Goal: Transaction & Acquisition: Book appointment/travel/reservation

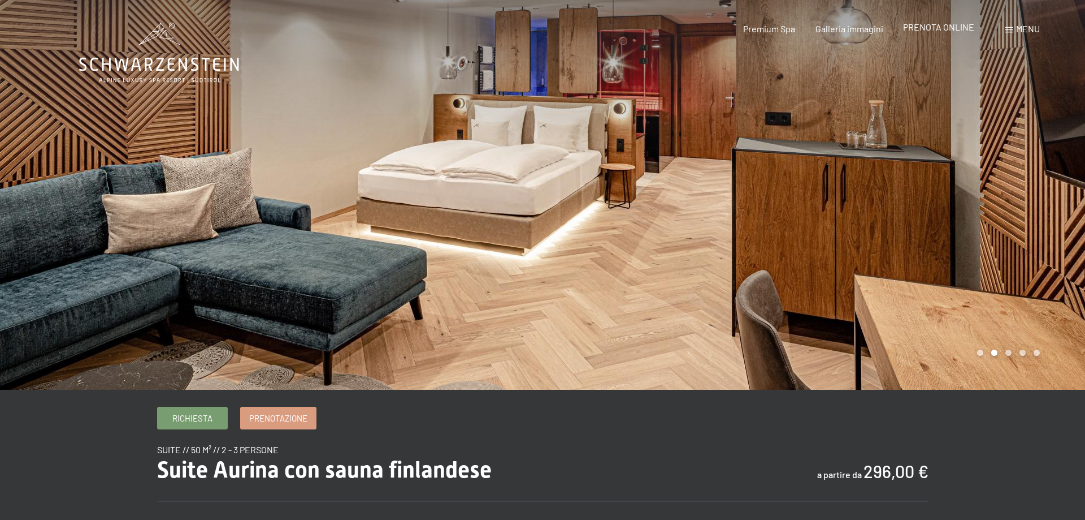
click at [955, 28] on span "PRENOTA ONLINE" at bounding box center [938, 26] width 71 height 11
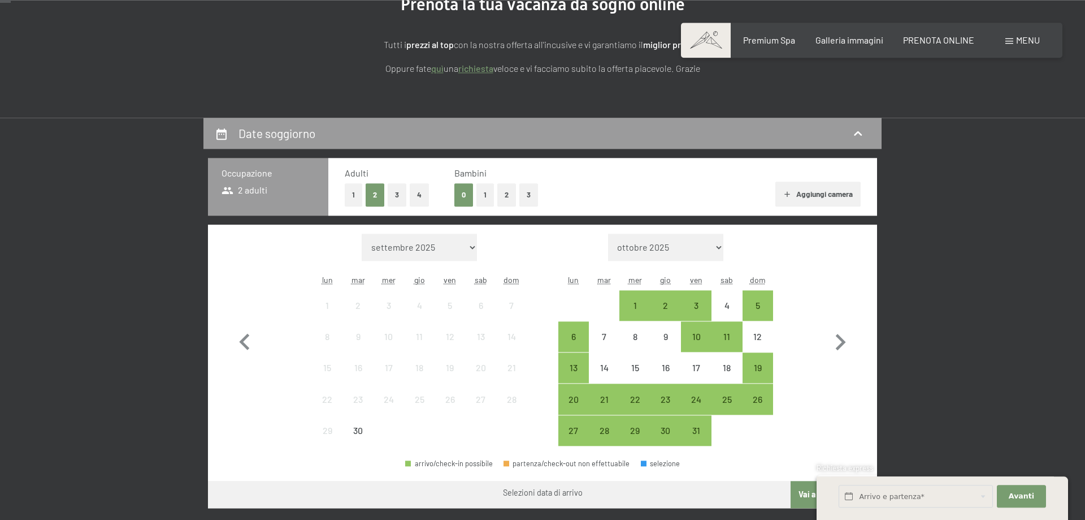
scroll to position [173, 0]
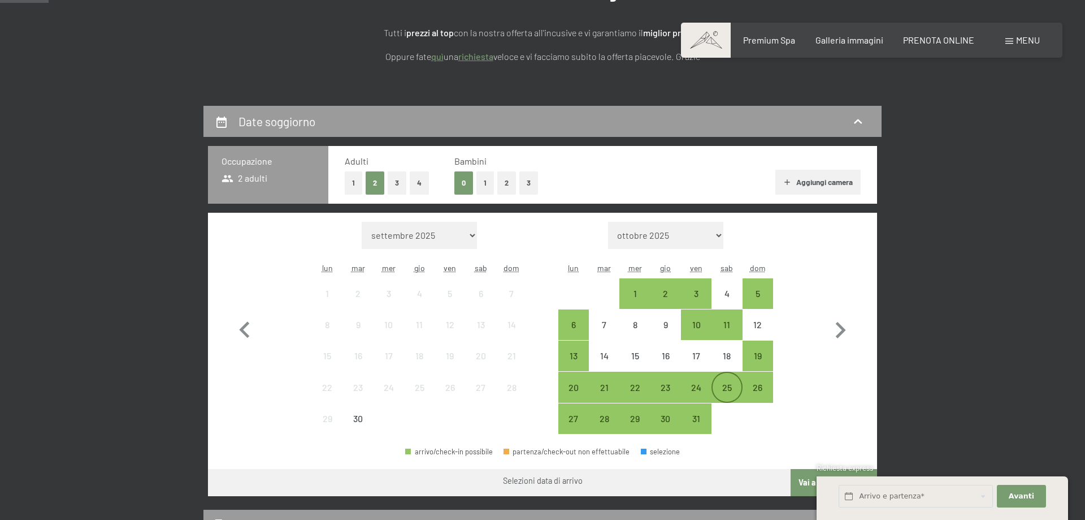
click at [732, 387] on div "25" at bounding box center [727, 397] width 28 height 28
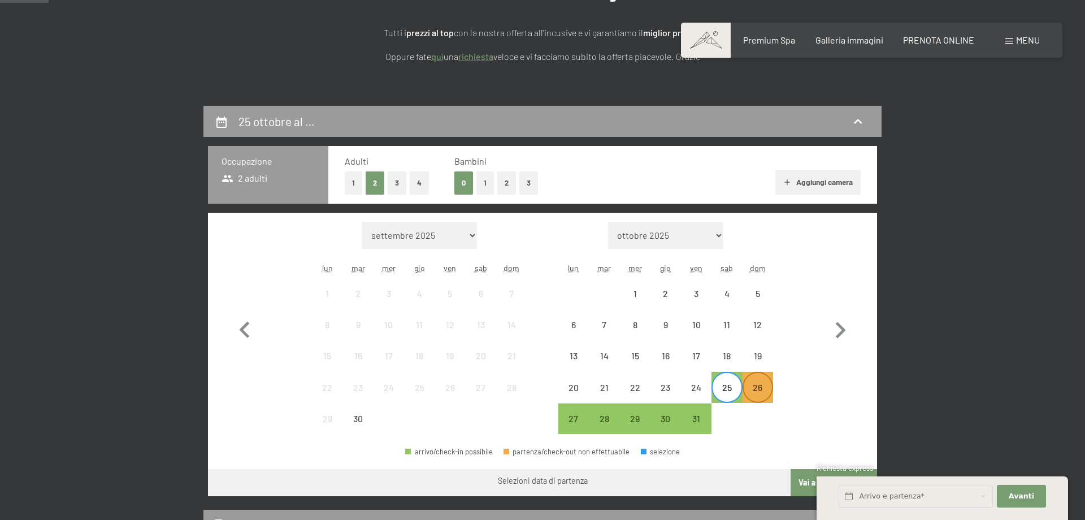
click at [754, 384] on div "26" at bounding box center [758, 397] width 28 height 28
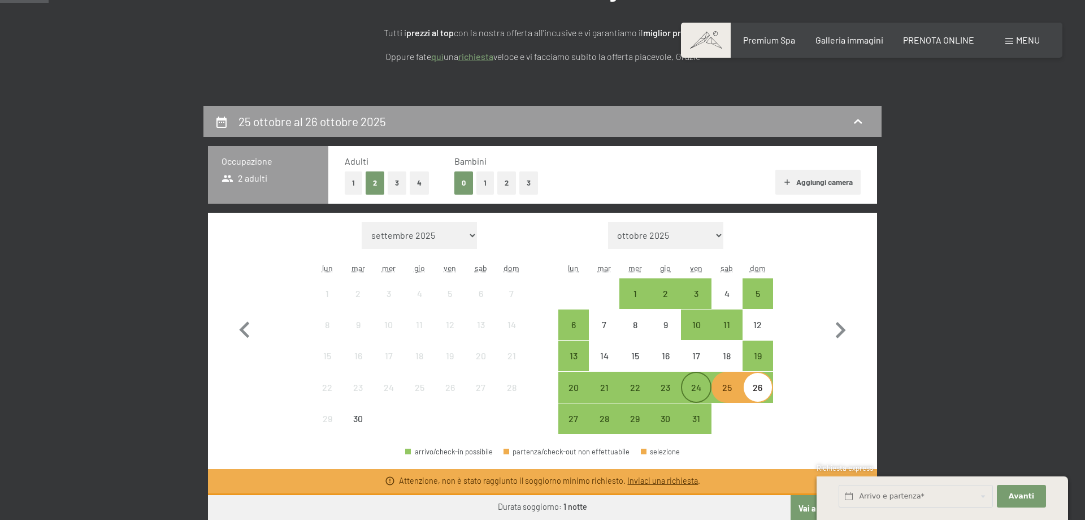
click at [687, 388] on div "24" at bounding box center [696, 397] width 28 height 28
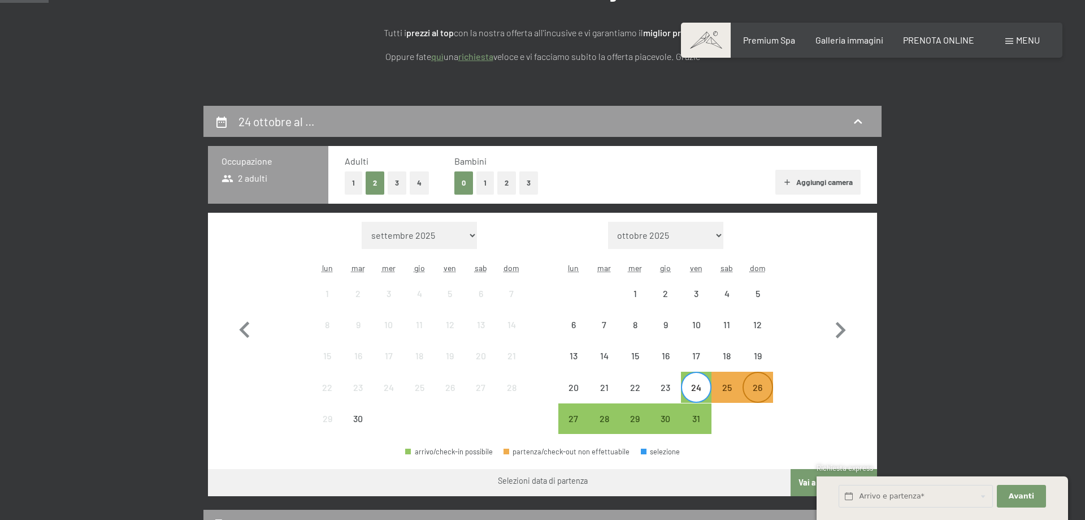
click at [758, 389] on div "26" at bounding box center [758, 397] width 28 height 28
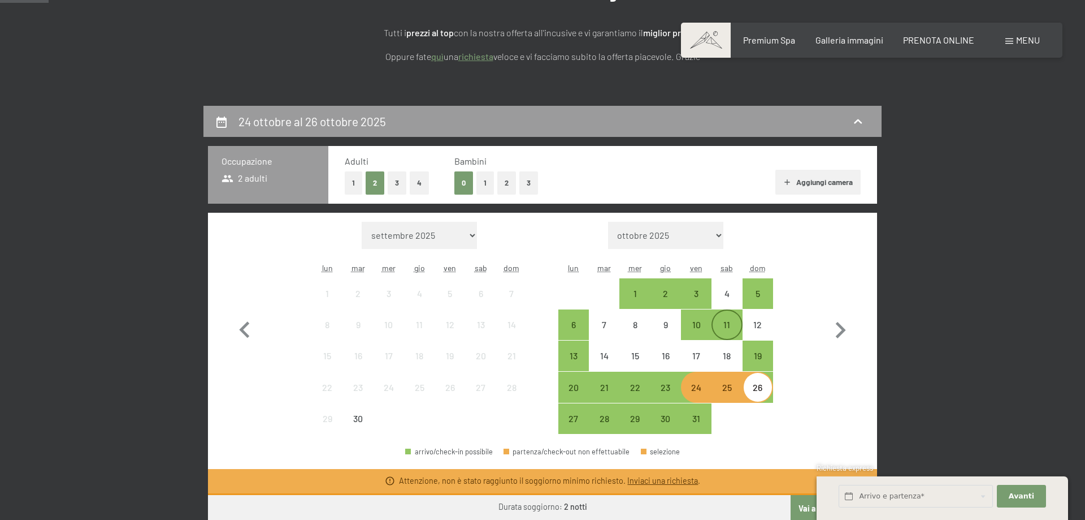
click at [718, 336] on div "11" at bounding box center [727, 334] width 28 height 28
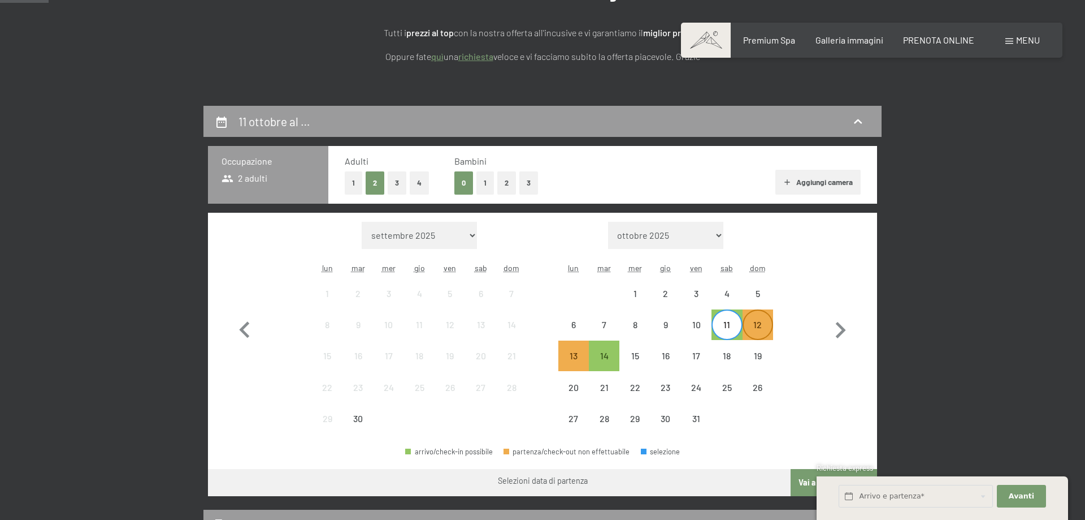
click at [754, 327] on div "12" at bounding box center [758, 334] width 28 height 28
